Goal: Find contact information: Find contact information

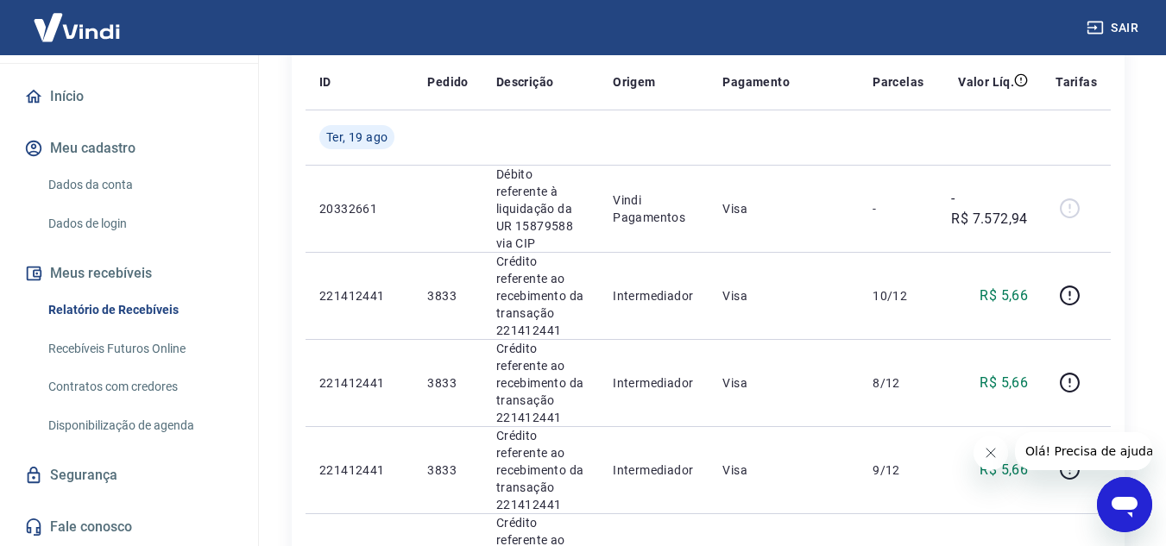
scroll to position [259, 0]
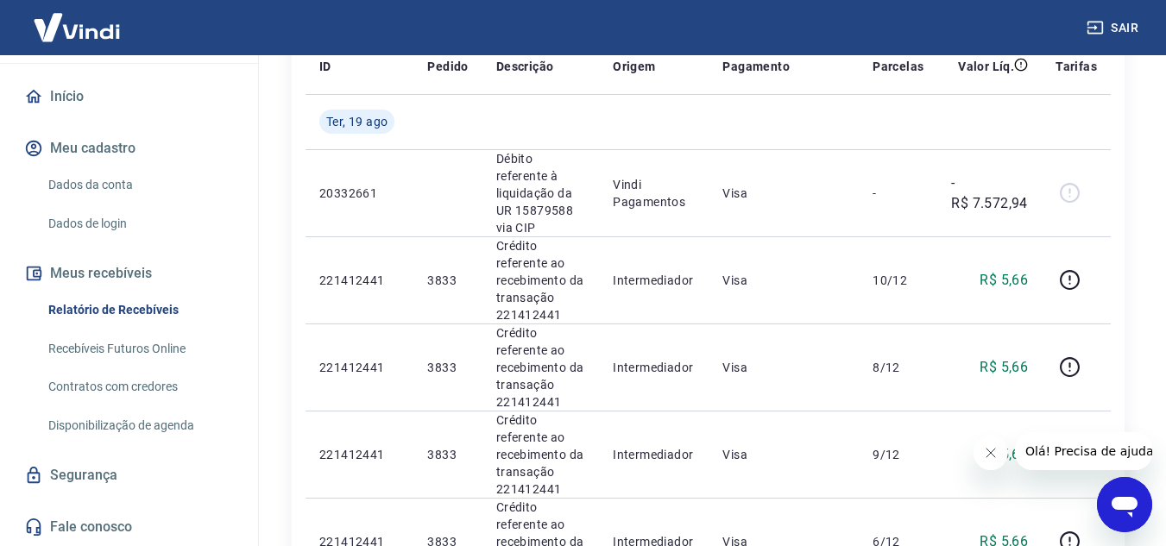
click at [107, 179] on link "Dados da conta" at bounding box center [139, 184] width 196 height 35
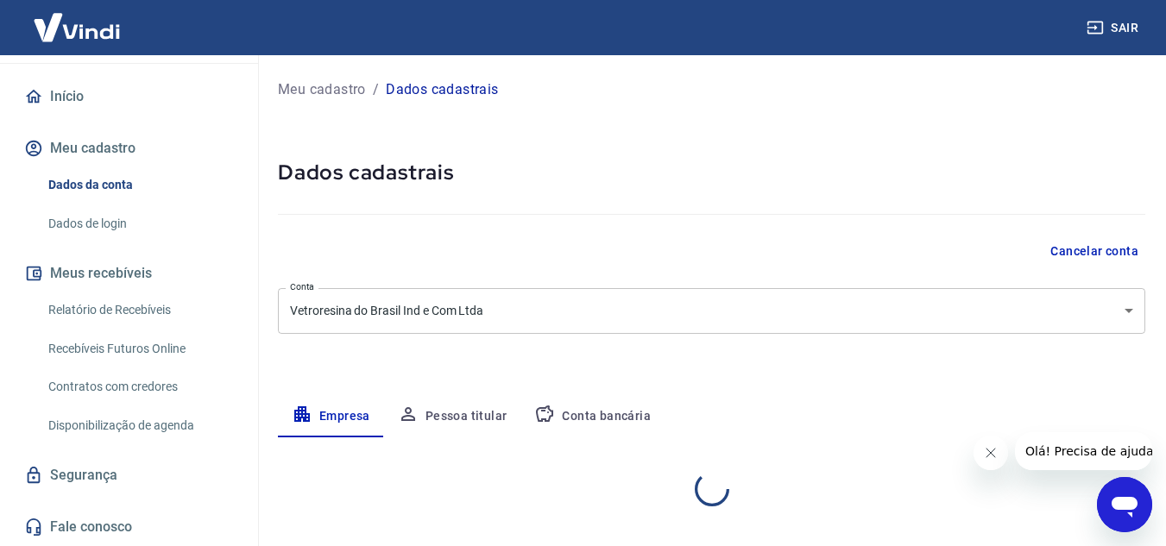
select select "SP"
select select "business"
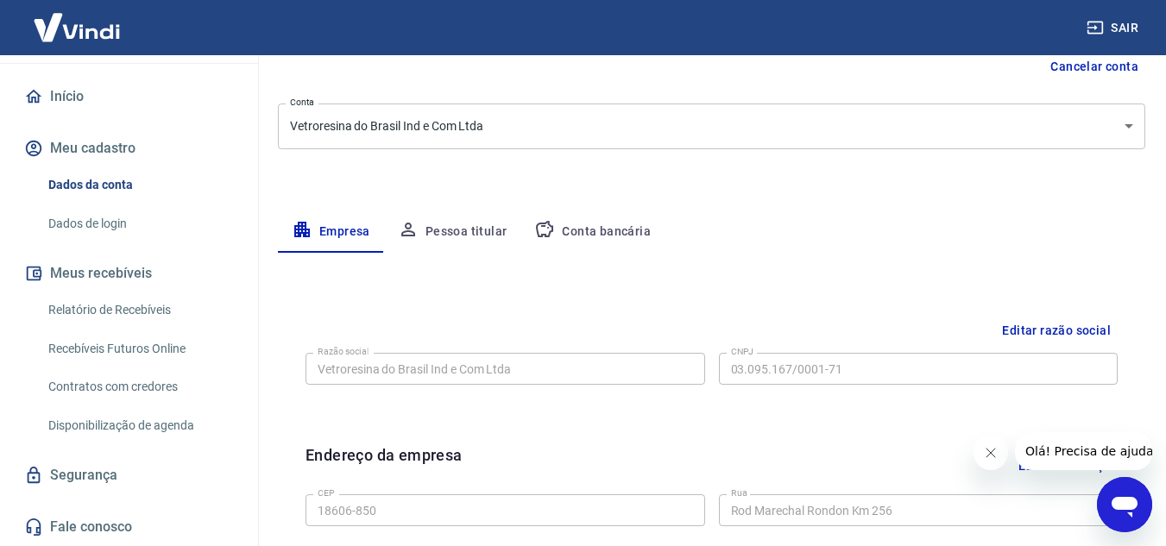
scroll to position [259, 0]
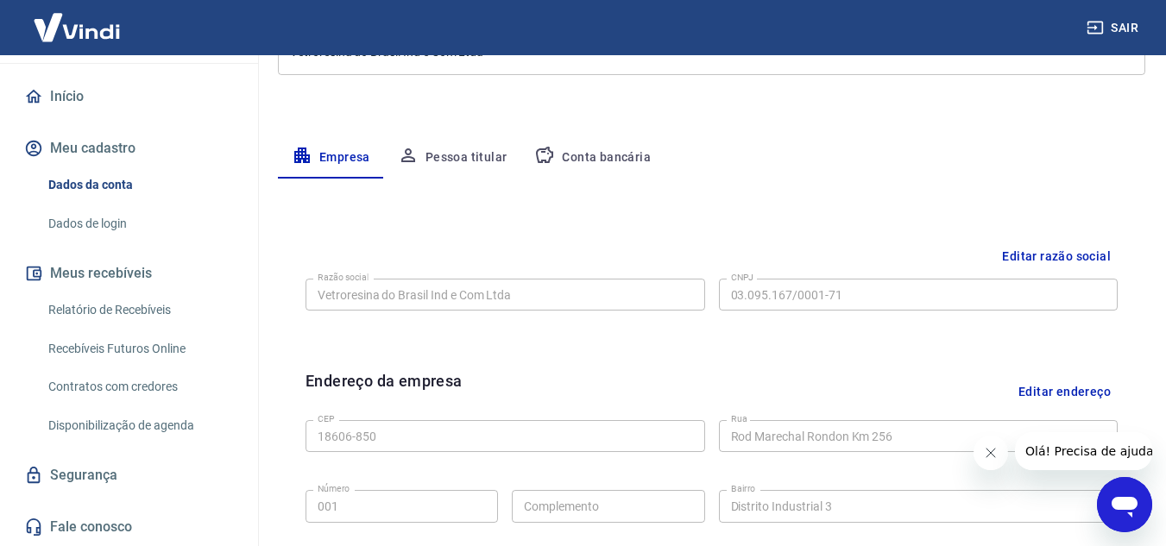
click at [117, 531] on link "Fale conosco" at bounding box center [129, 527] width 217 height 38
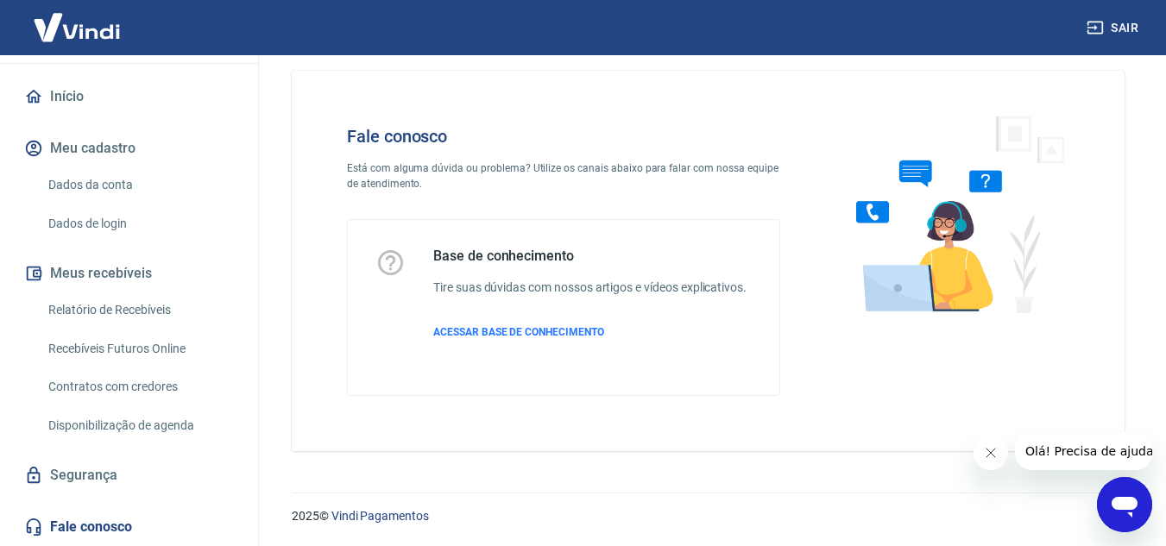
scroll to position [19, 0]
